Goal: Task Accomplishment & Management: Use online tool/utility

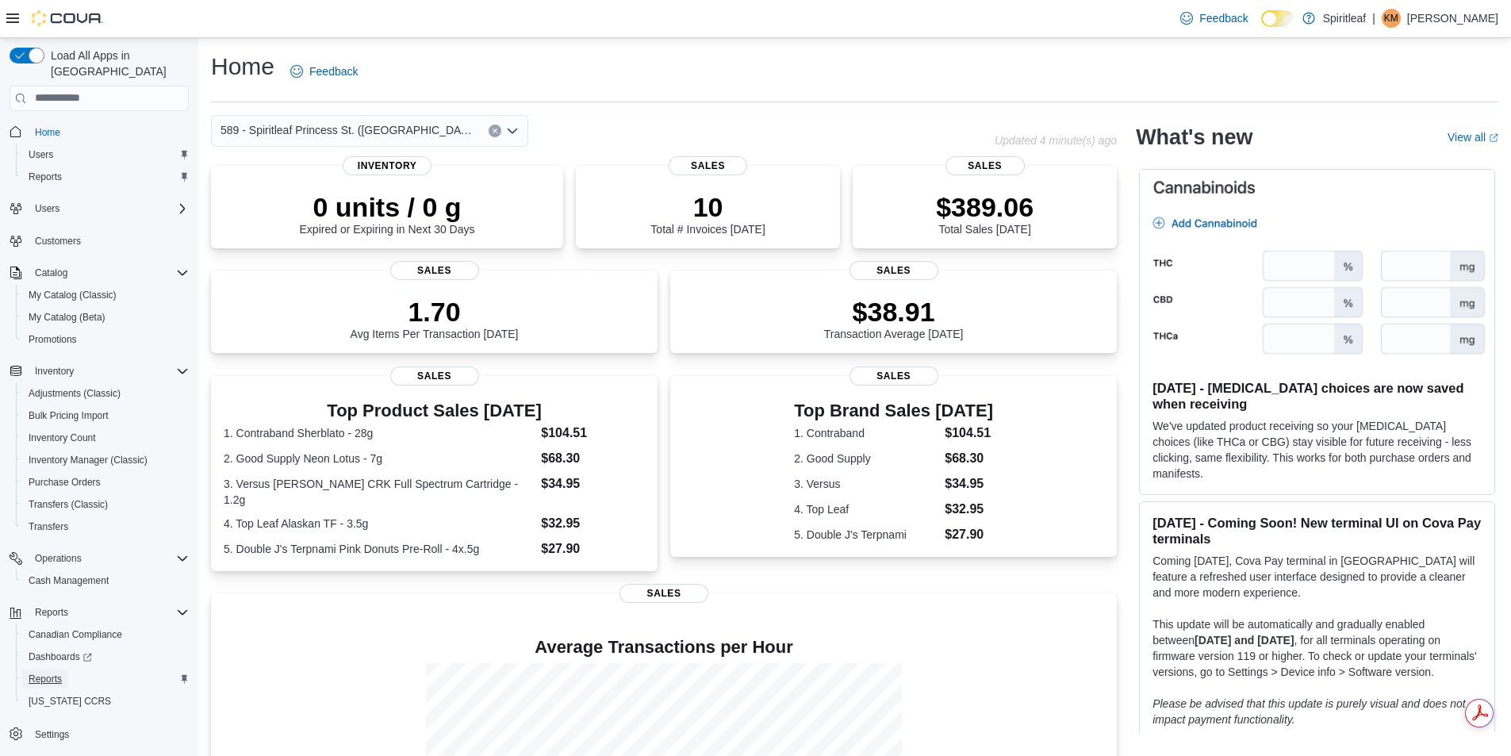
click at [36, 673] on span "Reports" at bounding box center [45, 679] width 33 height 13
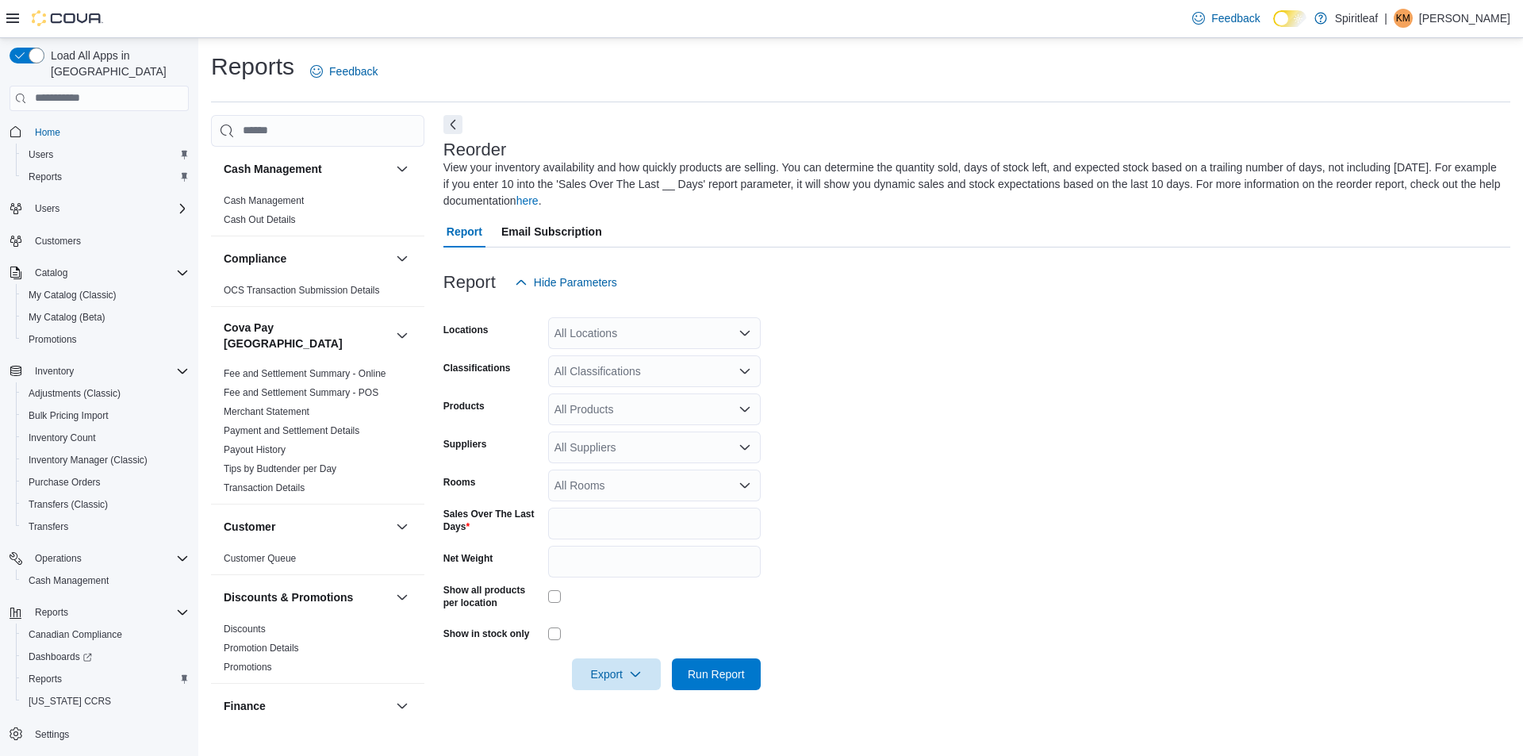
click at [667, 340] on div "All Locations" at bounding box center [654, 333] width 213 height 32
type input "***"
click at [609, 362] on span "589 - Spiritleaf Princess St. ([GEOGRAPHIC_DATA])" at bounding box center [736, 360] width 260 height 16
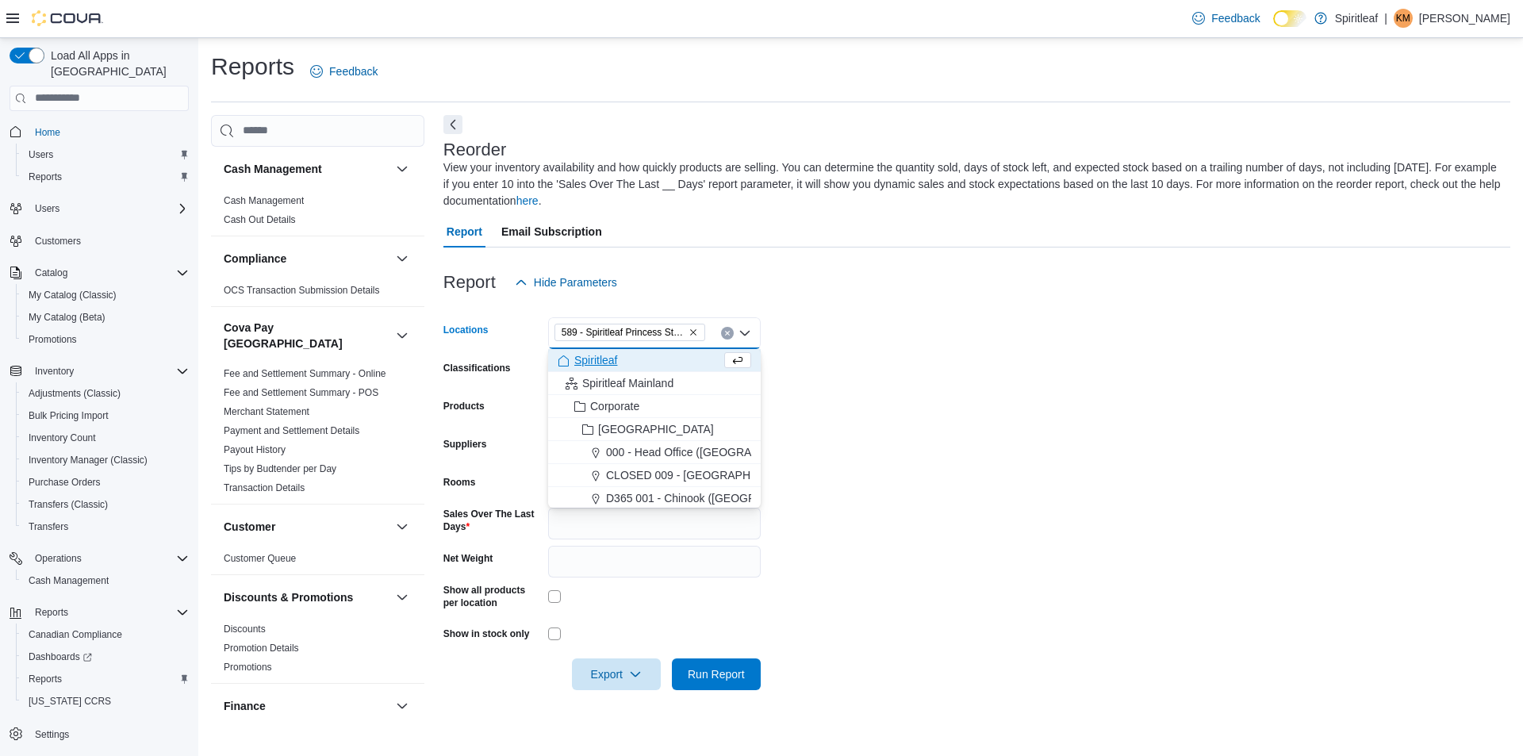
click at [1040, 374] on form "Locations [STREET_ADDRESS] Combo box. Selected. [STREET_ADDRESS]. Press Backspa…" at bounding box center [976, 494] width 1067 height 392
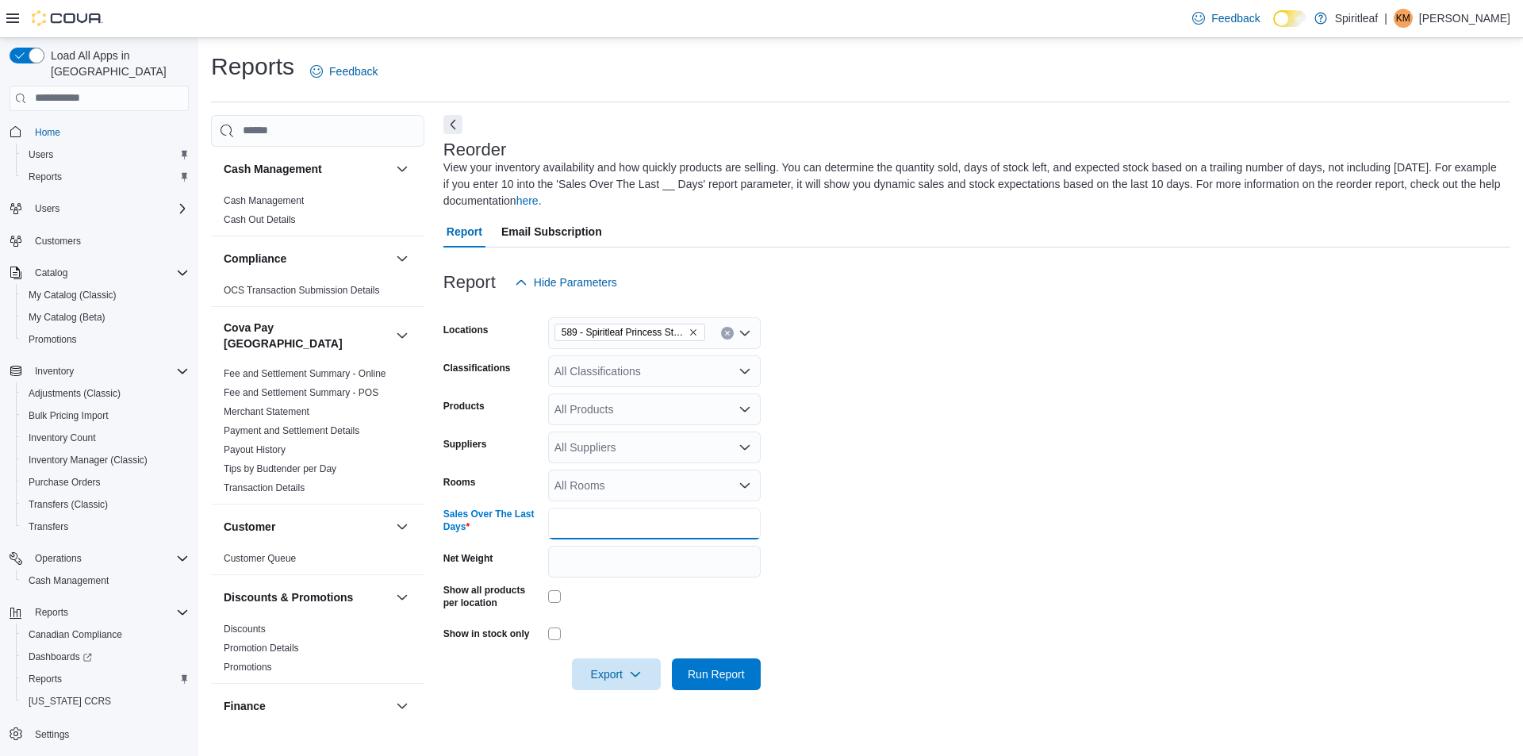
drag, startPoint x: 611, startPoint y: 520, endPoint x: 528, endPoint y: 520, distance: 83.3
click at [528, 520] on div "Sales Over The Last Days *" at bounding box center [601, 524] width 317 height 32
type input "***"
click at [1085, 627] on form "Locations [STREET_ADDRESS] Classifications All Classifications Products All Pro…" at bounding box center [976, 494] width 1067 height 392
click at [615, 678] on span "Export" at bounding box center [617, 674] width 70 height 32
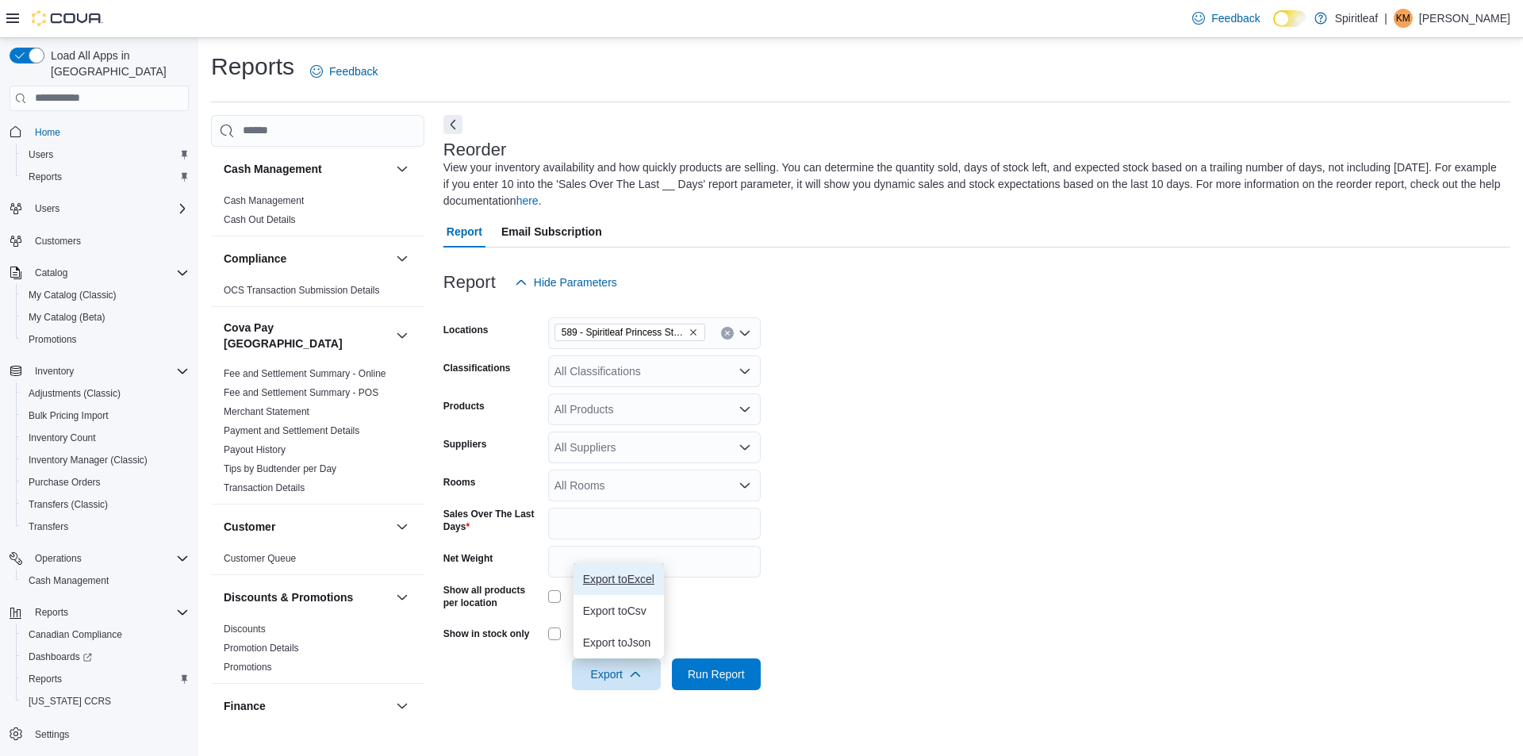
click at [611, 584] on span "Export to Excel" at bounding box center [618, 579] width 71 height 13
